Goal: Task Accomplishment & Management: Manage account settings

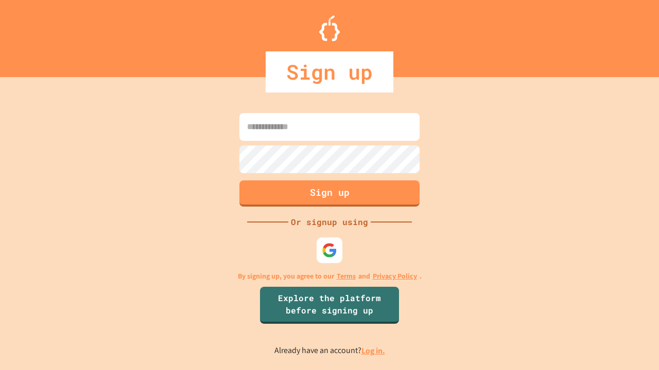
click at [374, 351] on link "Log in." at bounding box center [373, 351] width 24 height 11
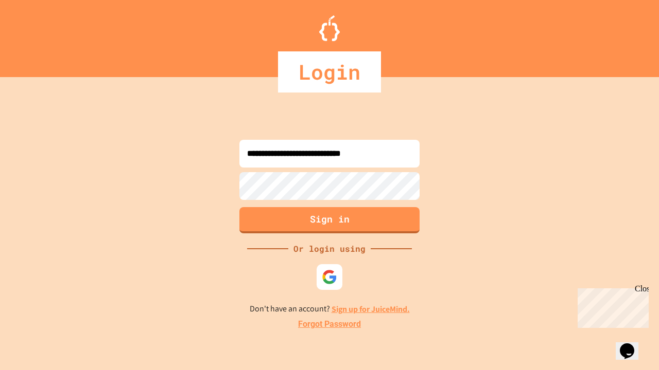
type input "**********"
